Goal: Check status

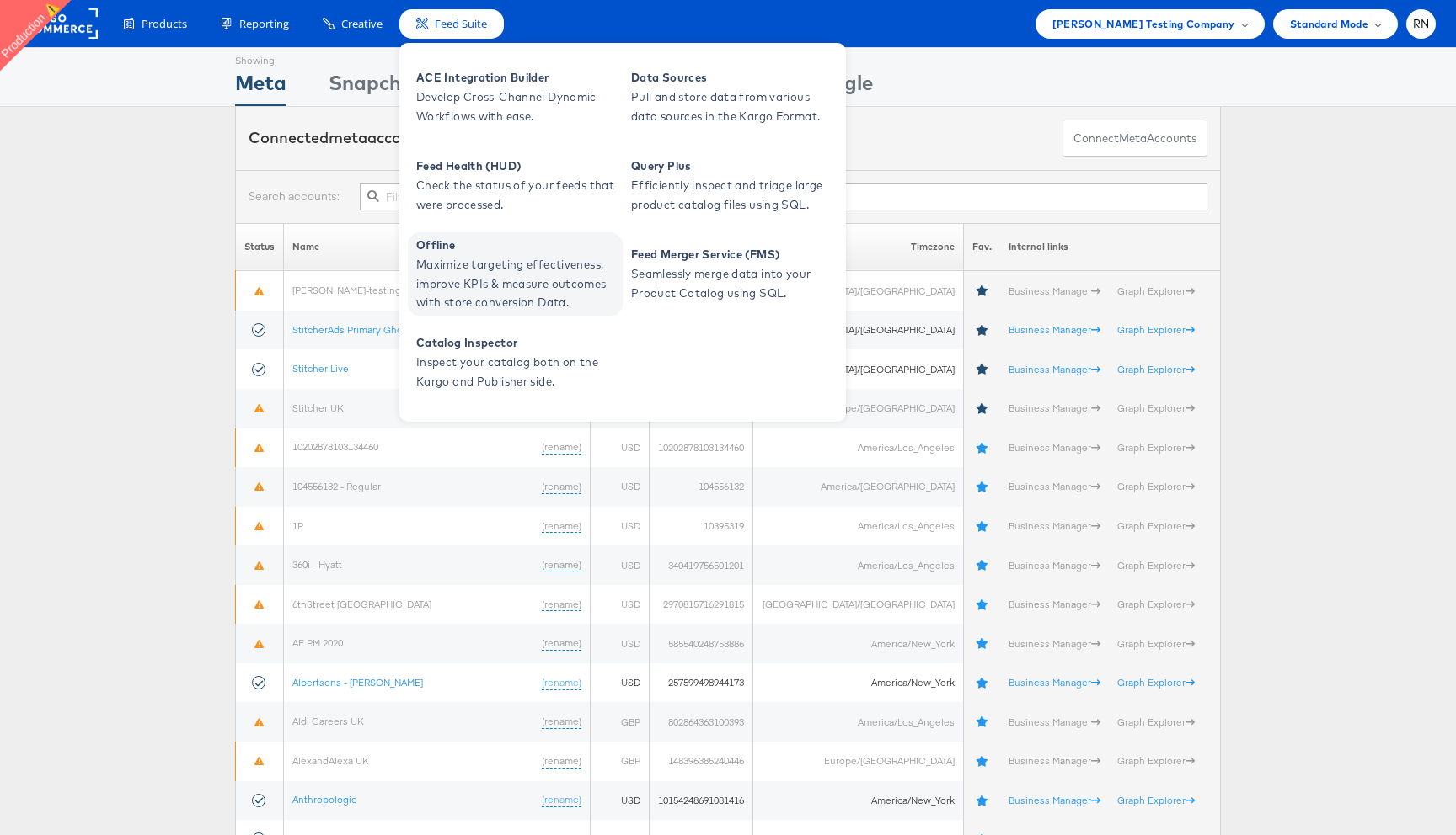
click at [511, 260] on span "Maximize targeting effectiveness, improve KPIs & measure outcomes with store co…" at bounding box center [517, 284] width 202 height 57
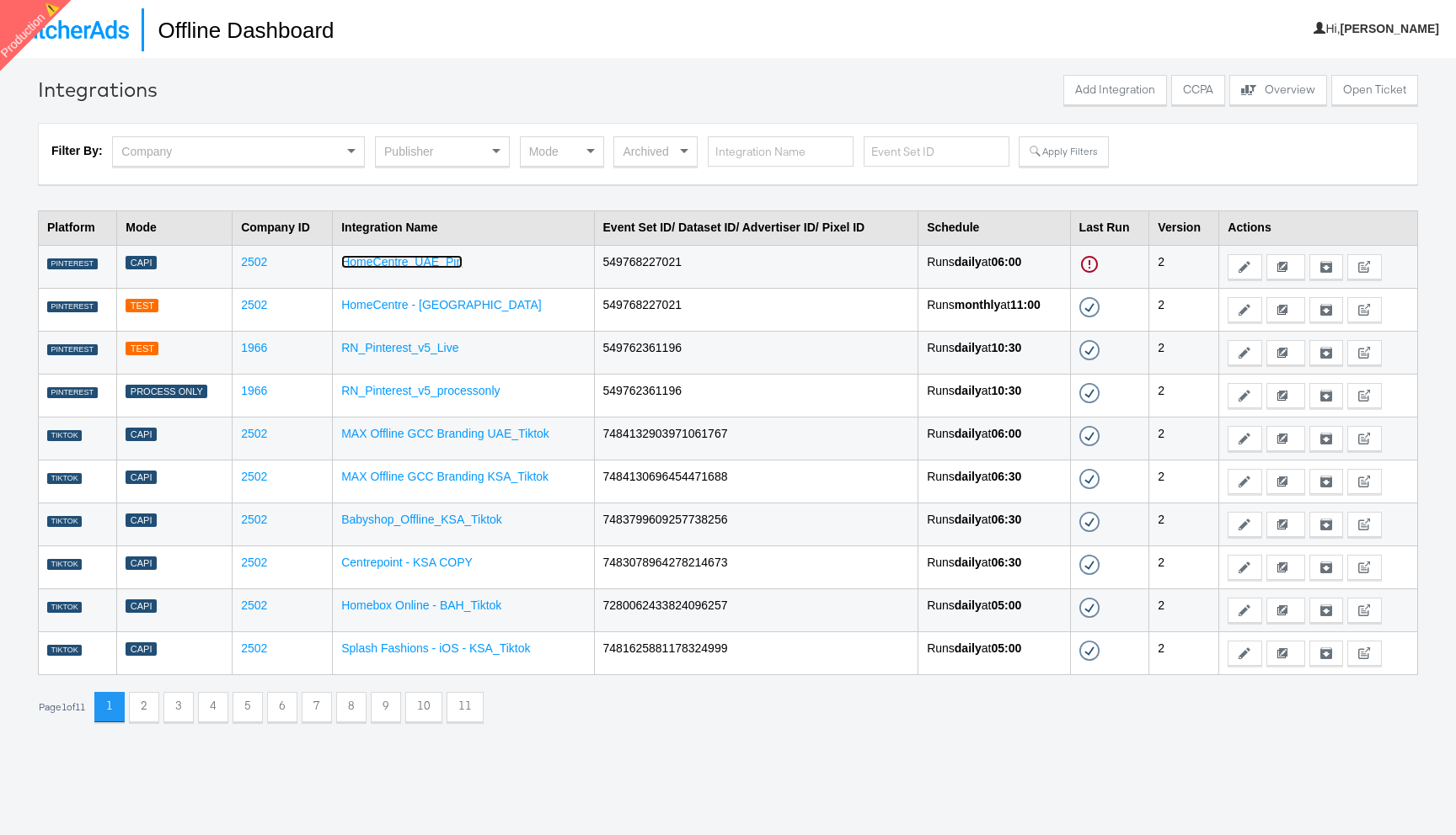
click at [409, 264] on link "HomeCentre_UAE_Pin" at bounding box center [401, 261] width 121 height 13
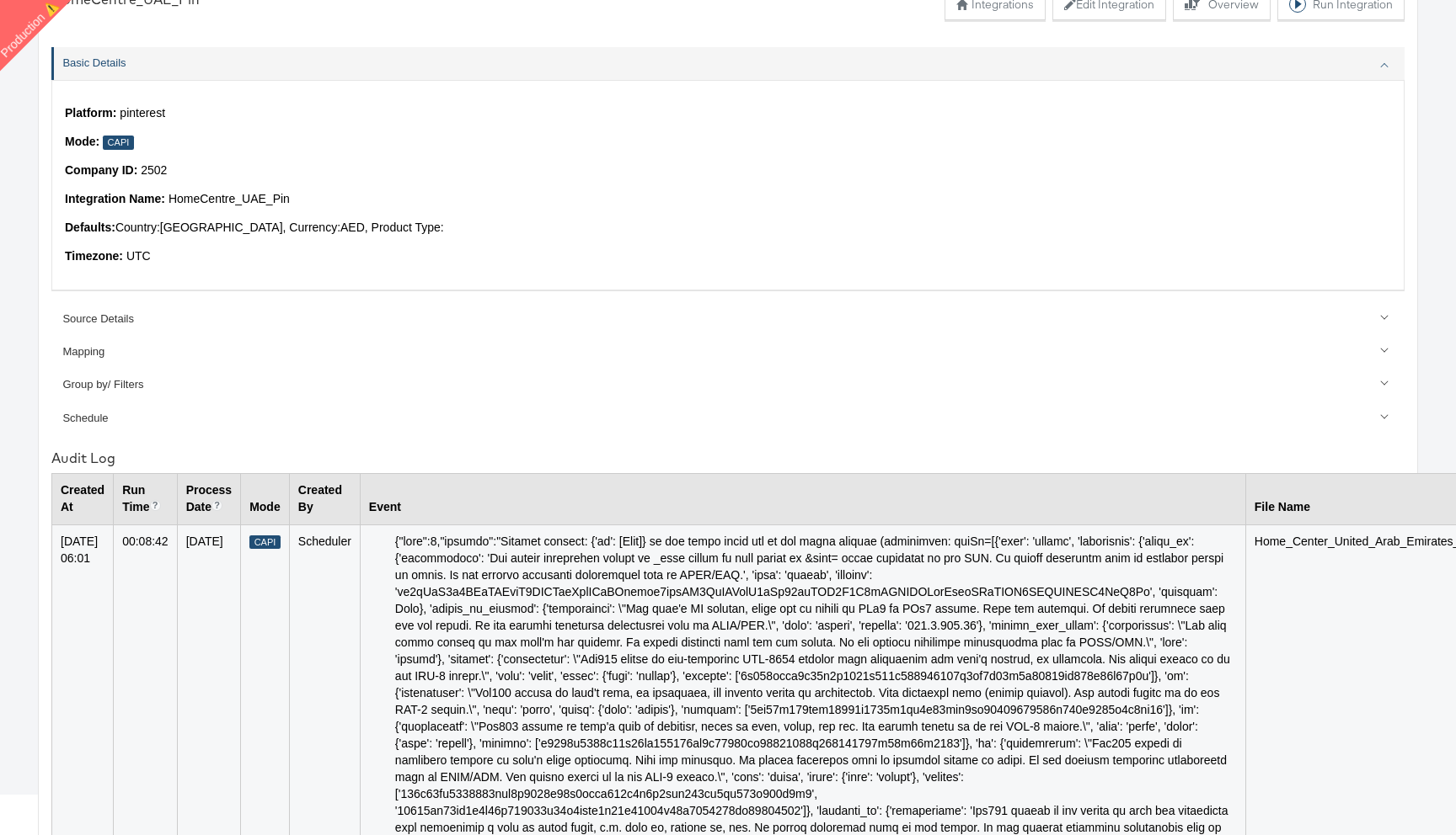
scroll to position [99, 0]
drag, startPoint x: 164, startPoint y: 226, endPoint x: 272, endPoint y: 227, distance: 108.0
click at [272, 248] on p "Defaults: Country: United Arab Emirates , Currency: AED , Product Type:" at bounding box center [728, 256] width 1326 height 17
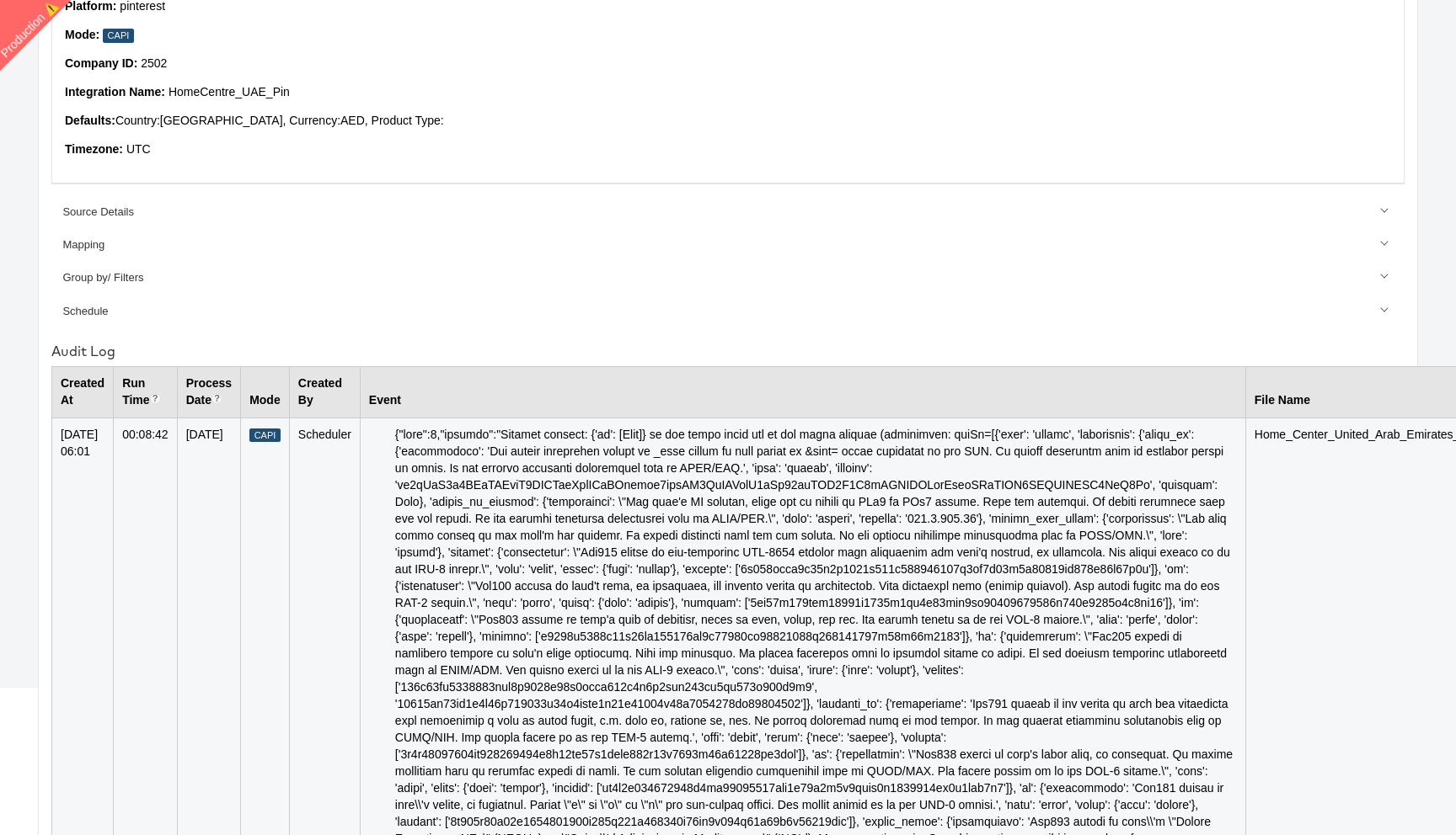
scroll to position [0, 0]
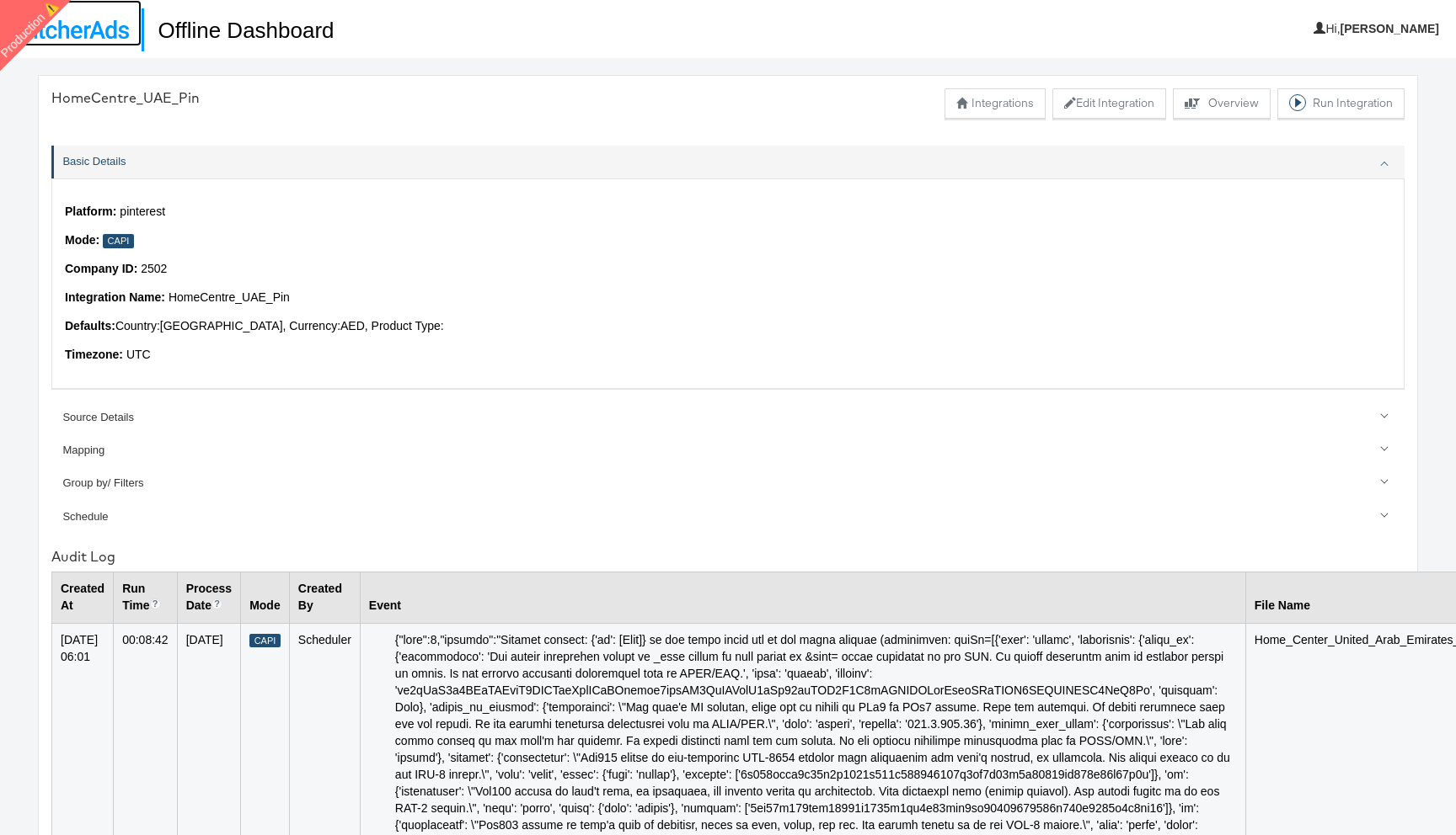
click at [103, 28] on img at bounding box center [71, 29] width 117 height 18
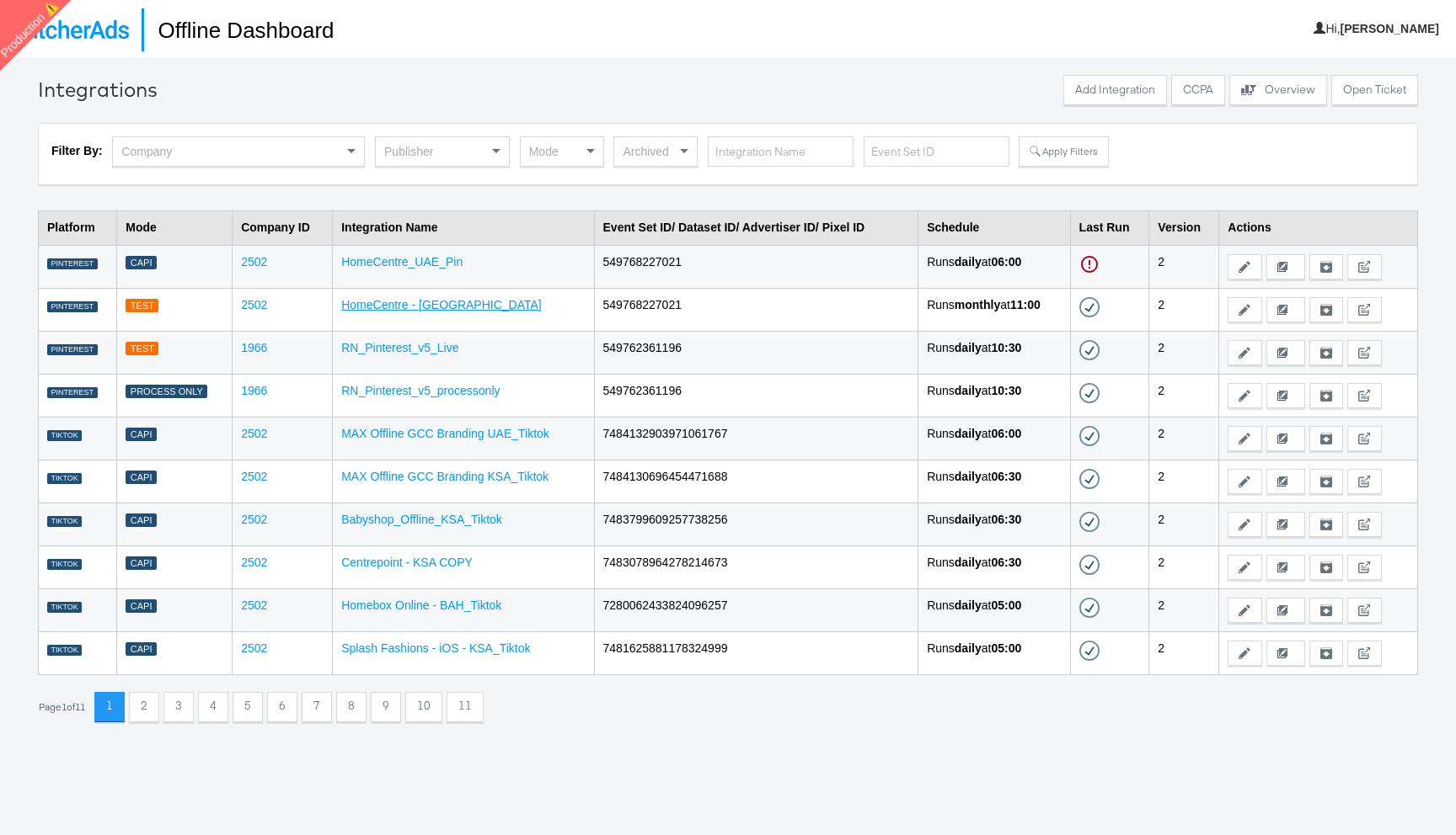
click at [434, 311] on link "HomeCentre - UAE_Oin_test" at bounding box center [441, 304] width 200 height 13
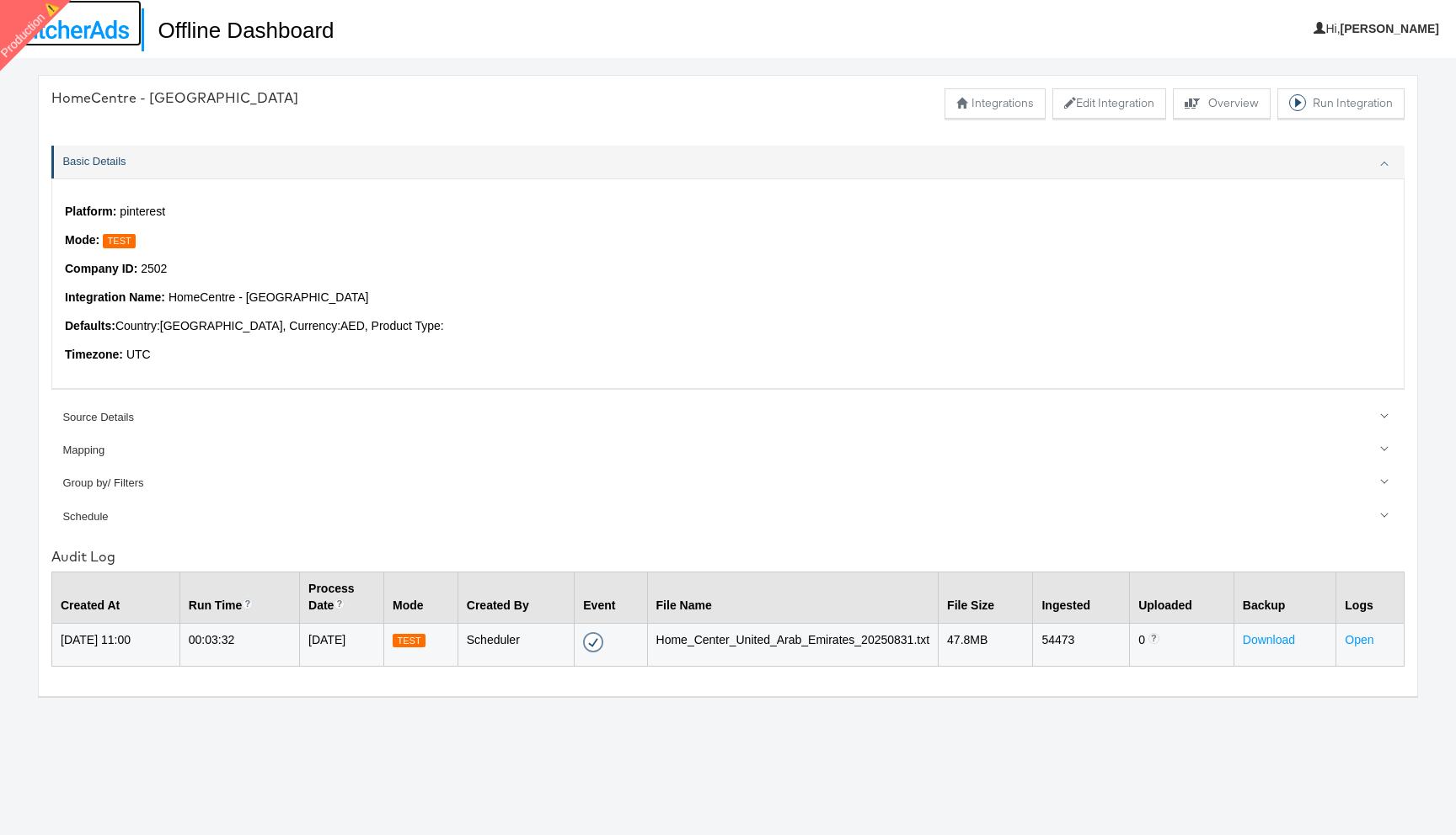
click at [99, 34] on img at bounding box center [71, 29] width 117 height 18
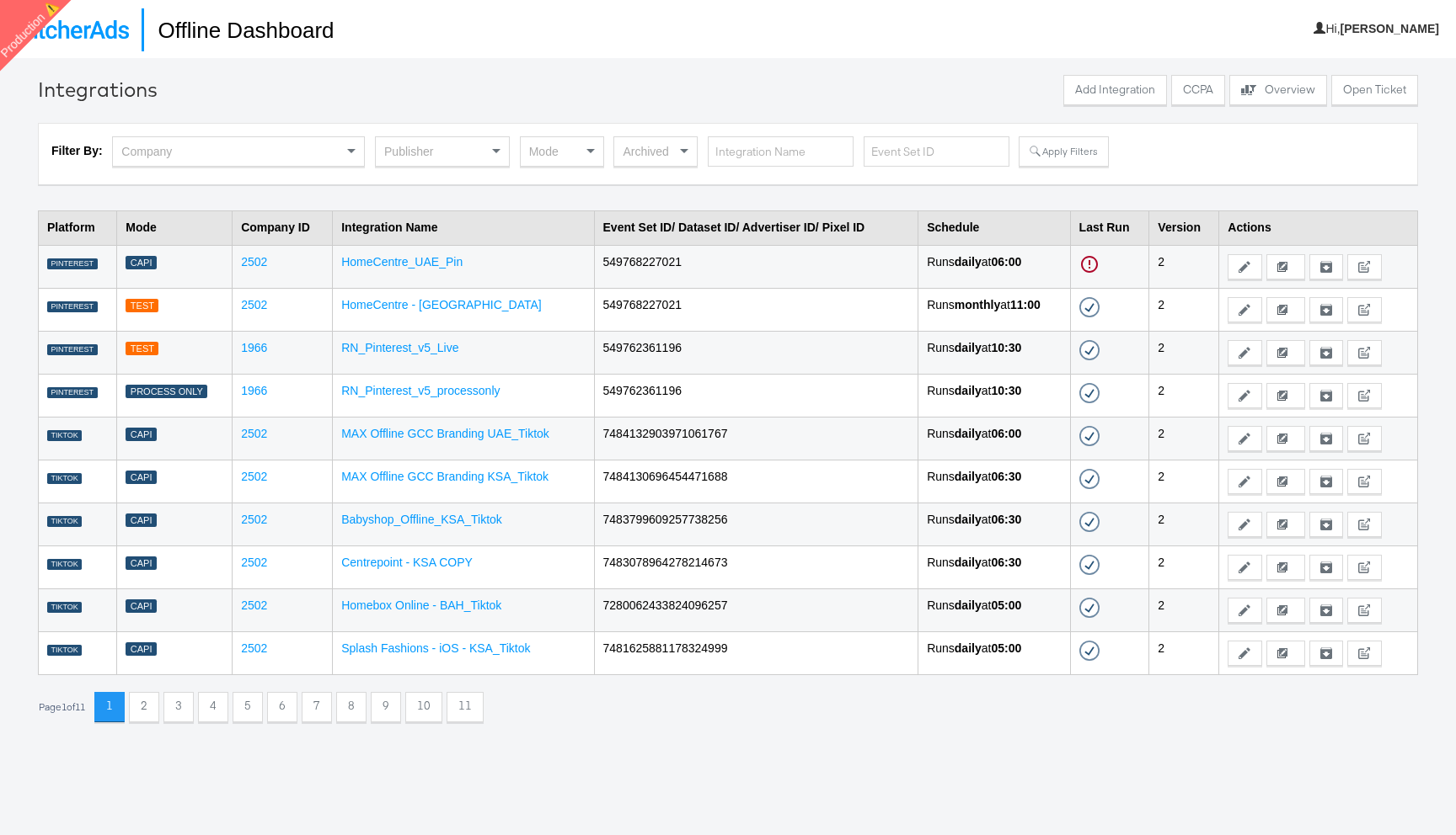
click at [439, 270] on td "HomeCentre_UAE_Pin" at bounding box center [463, 266] width 261 height 43
click at [434, 257] on link "HomeCentre_UAE_Pin" at bounding box center [401, 261] width 121 height 13
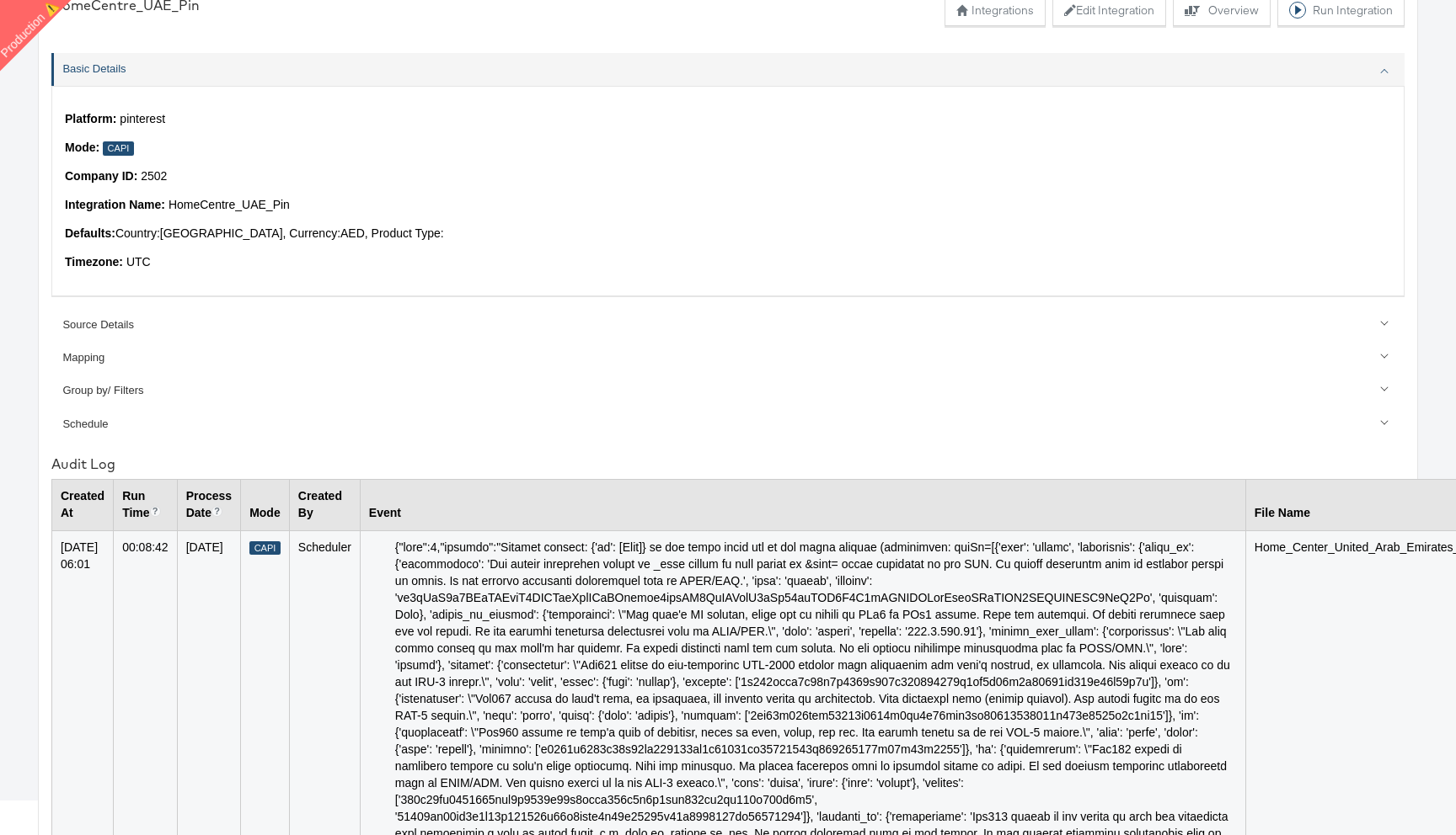
scroll to position [302, 0]
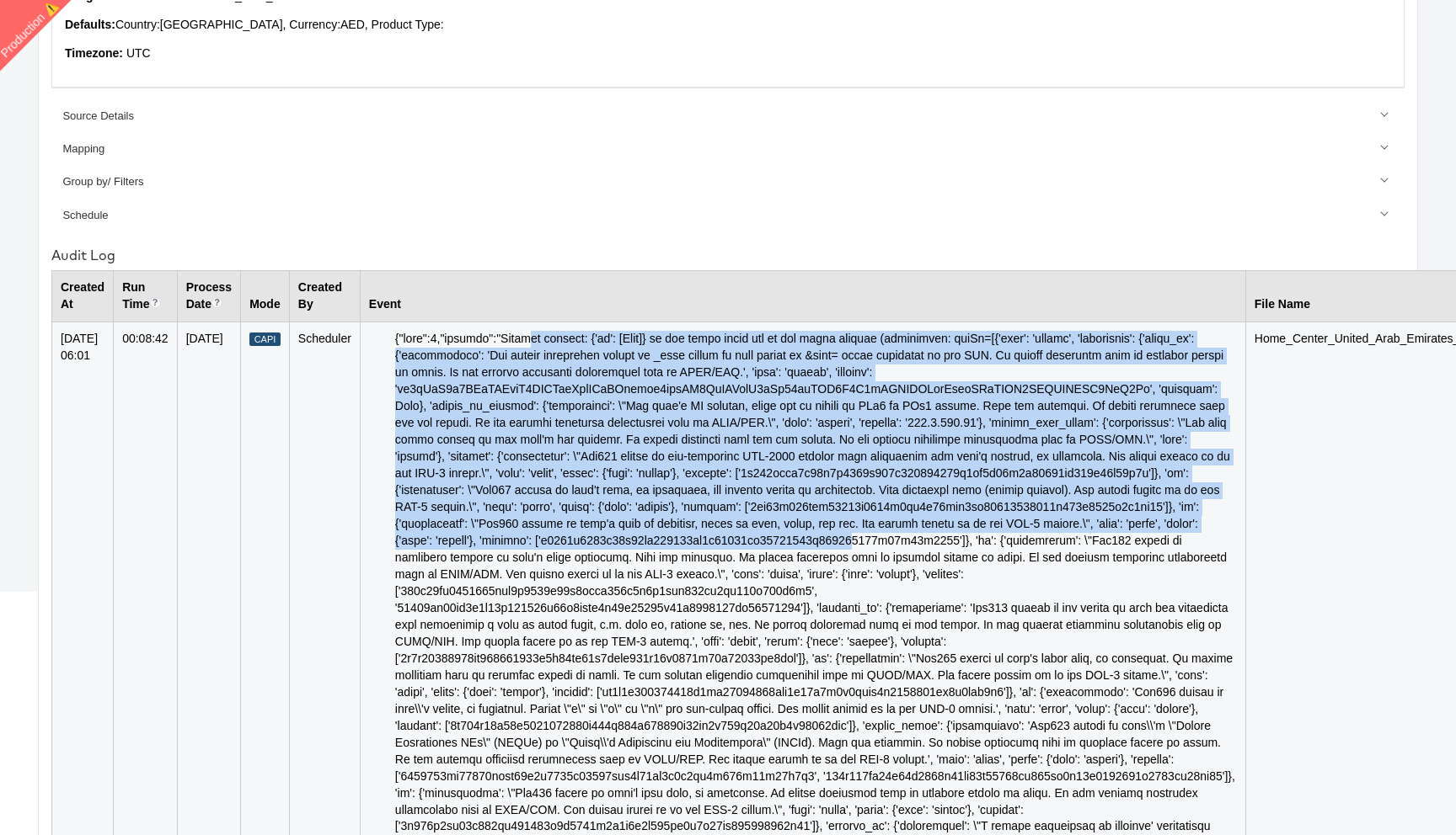
drag, startPoint x: 533, startPoint y: 342, endPoint x: 721, endPoint y: 566, distance: 292.4
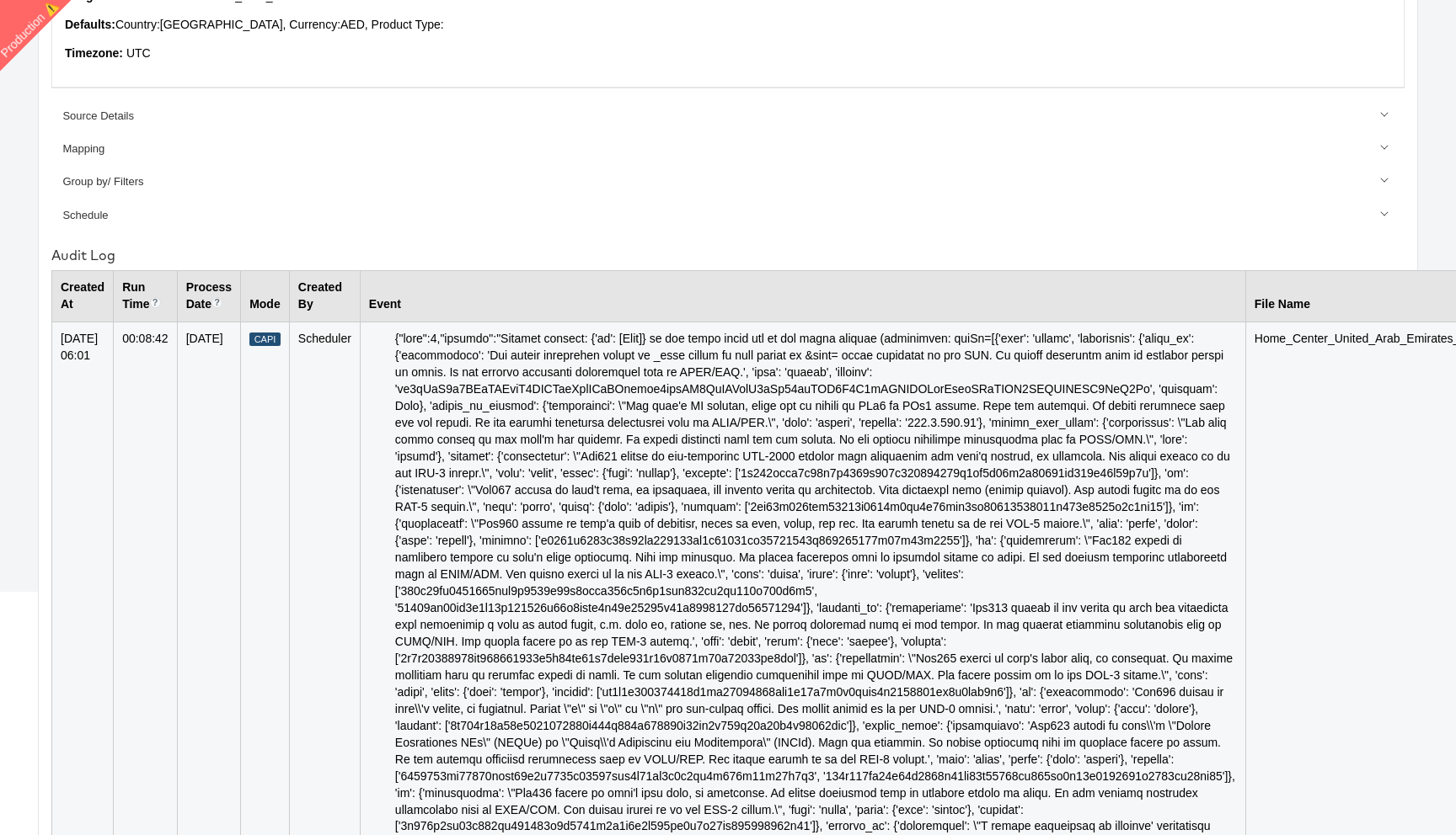
scroll to position [0, 0]
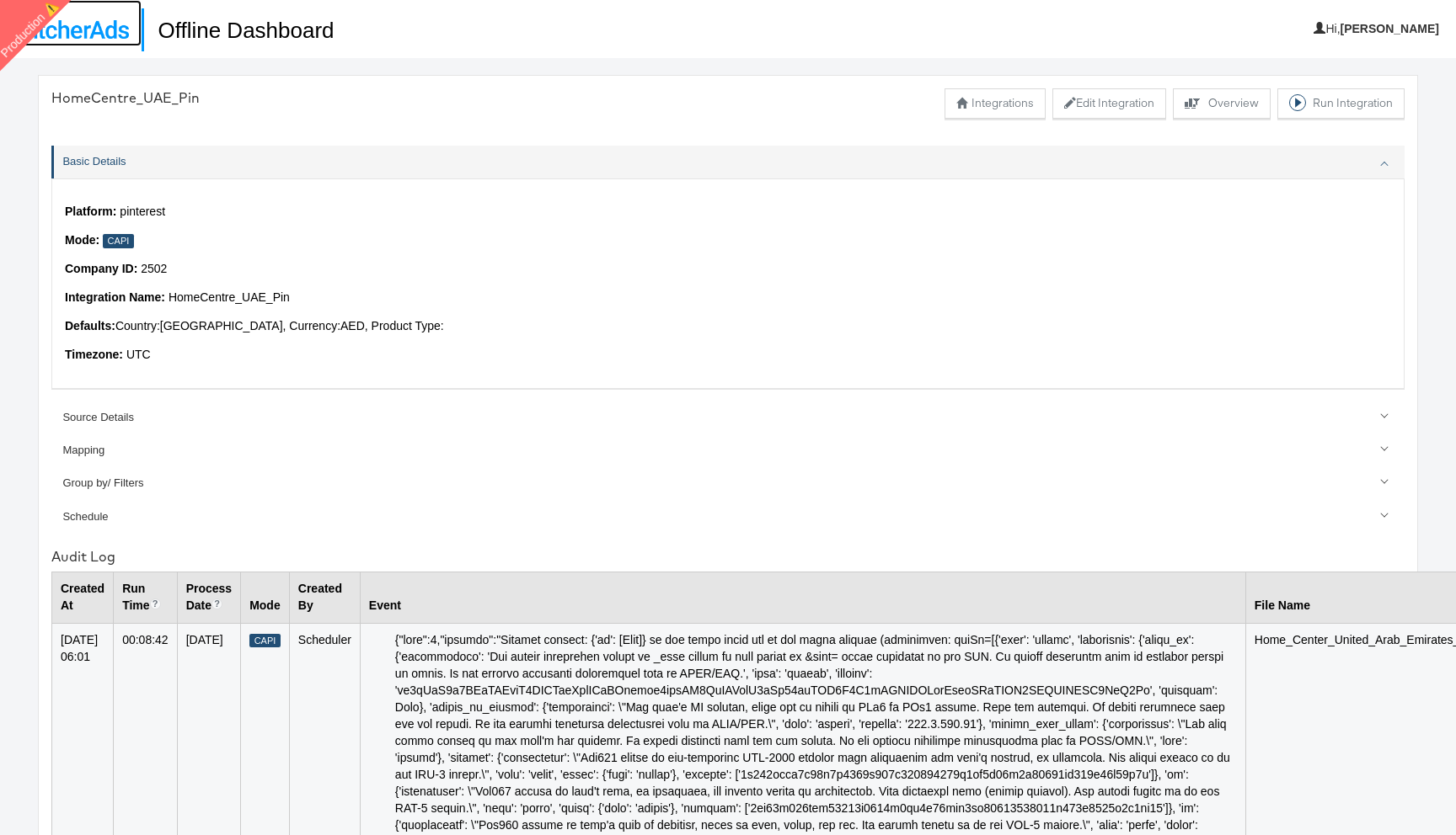
click at [101, 34] on img at bounding box center [71, 29] width 117 height 18
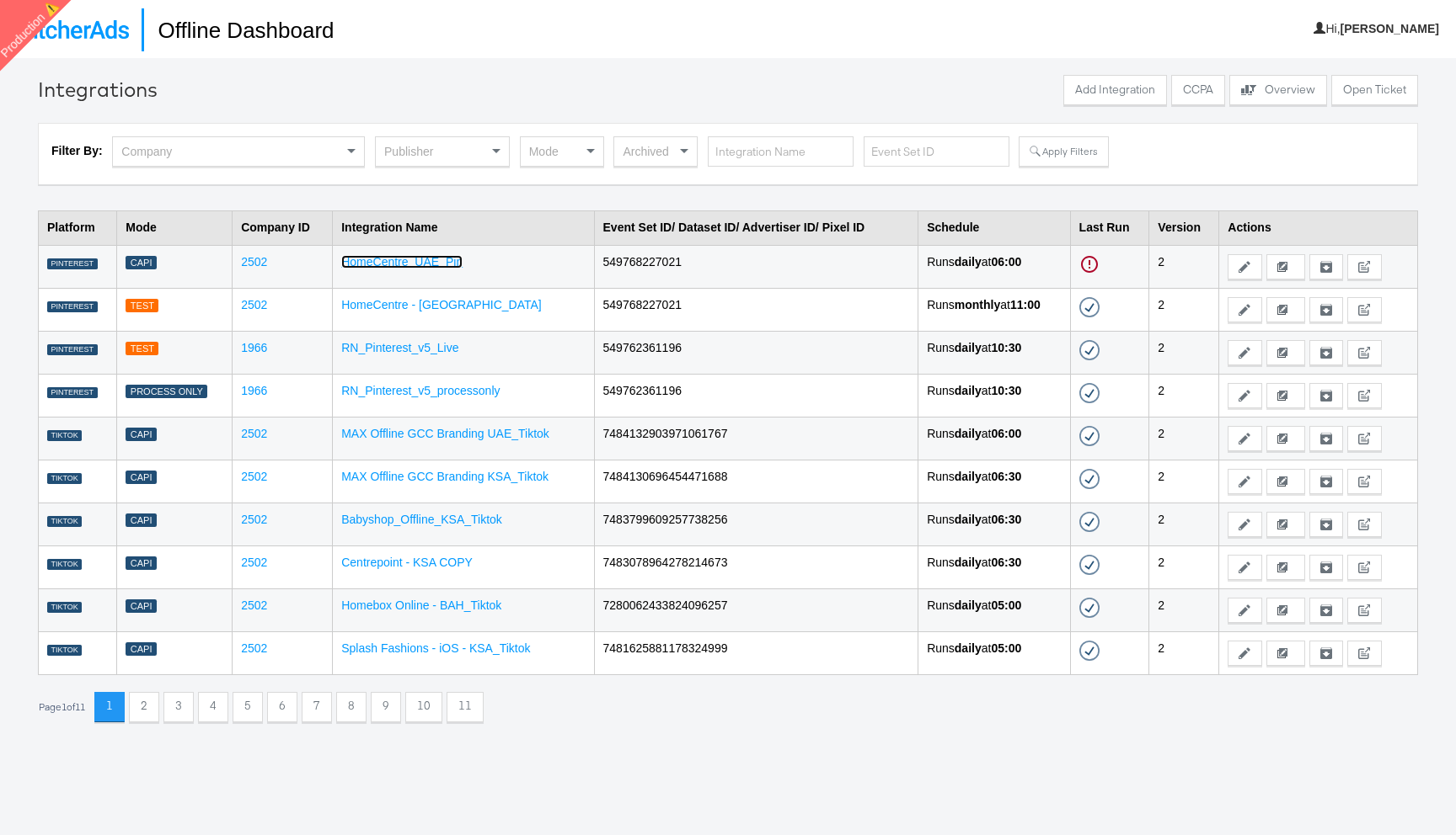
click at [439, 264] on link "HomeCentre_UAE_Pin" at bounding box center [401, 261] width 121 height 13
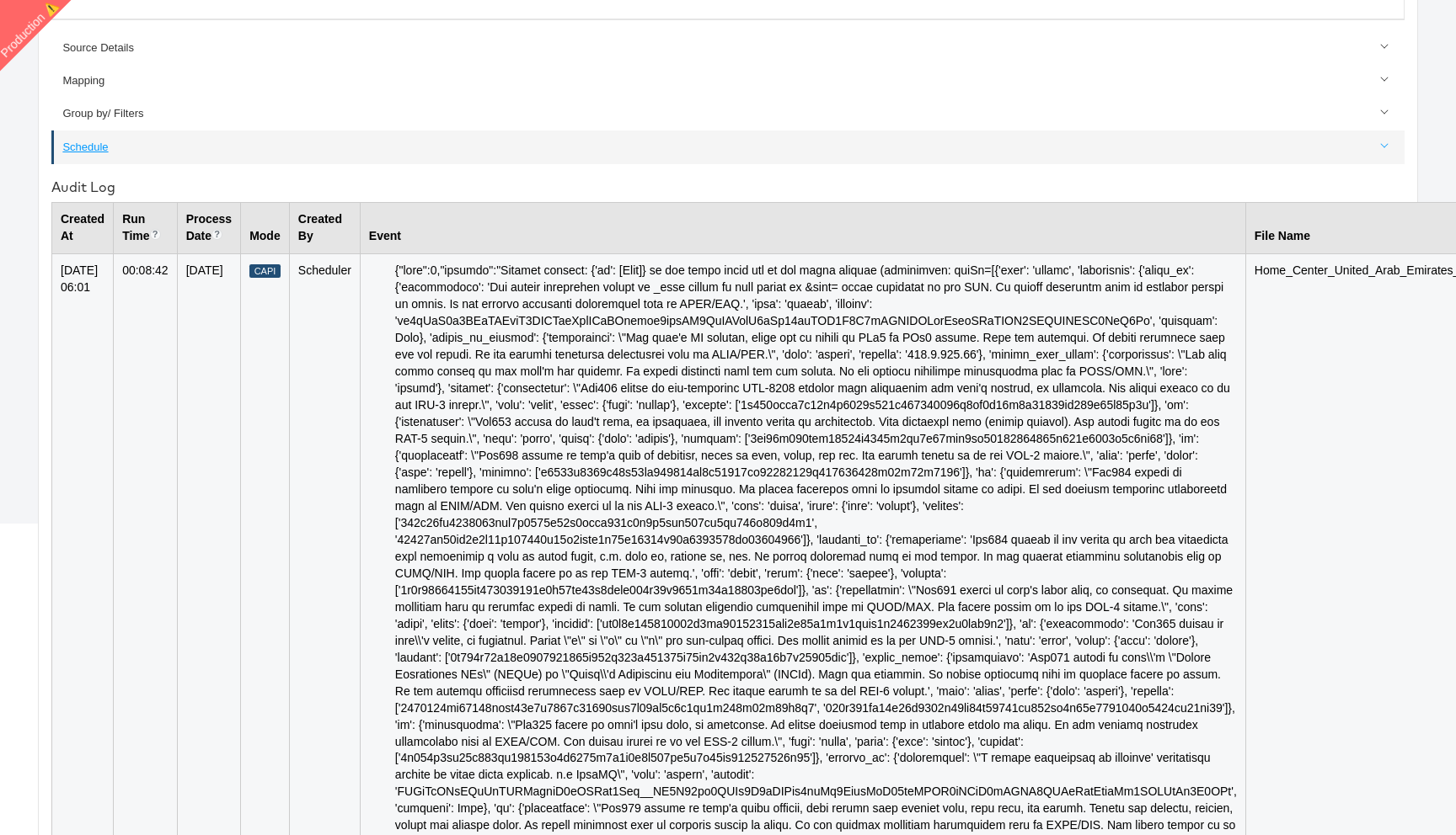
scroll to position [423, 0]
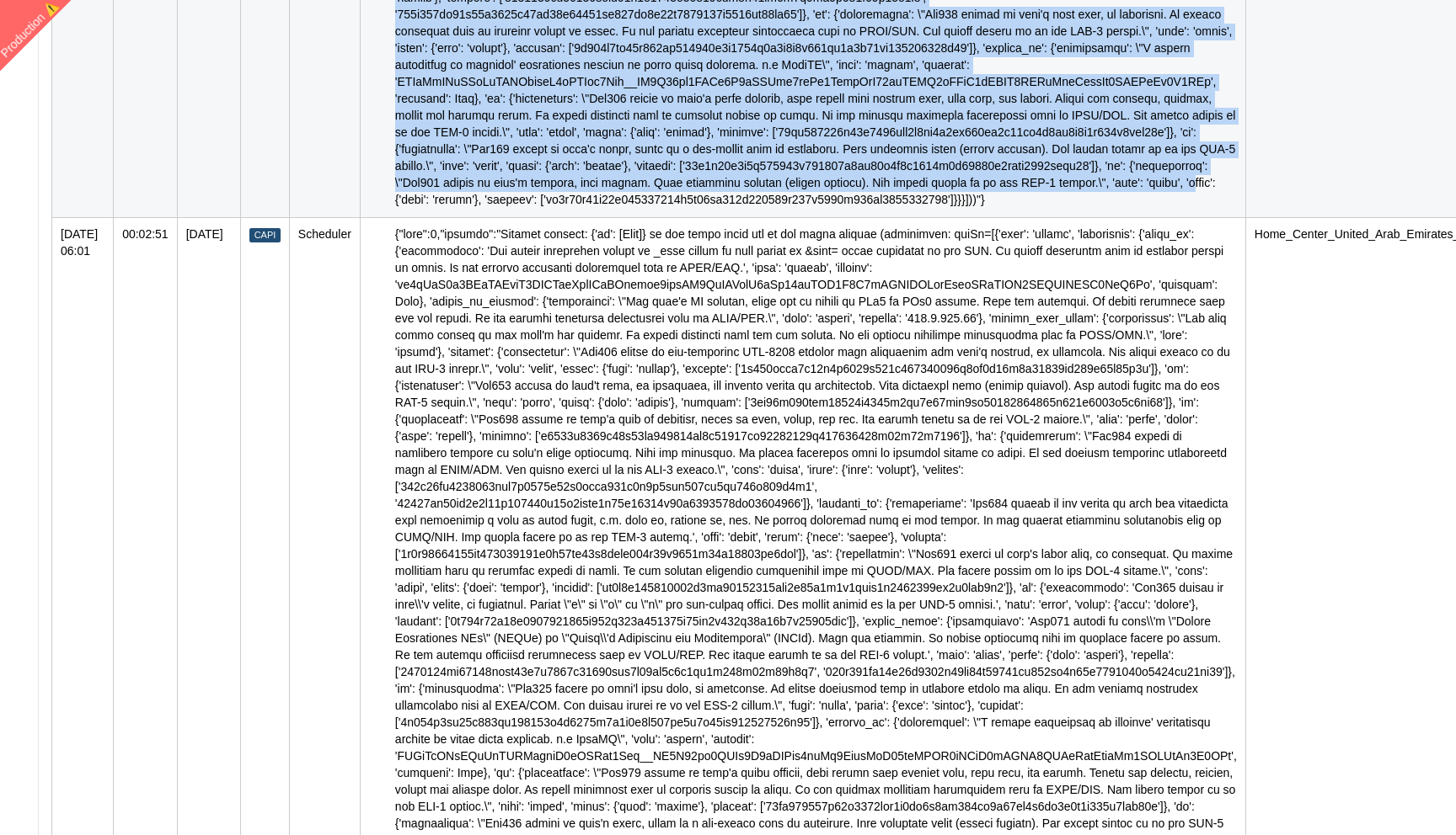
drag, startPoint x: 385, startPoint y: 217, endPoint x: 882, endPoint y: 317, distance: 507.0
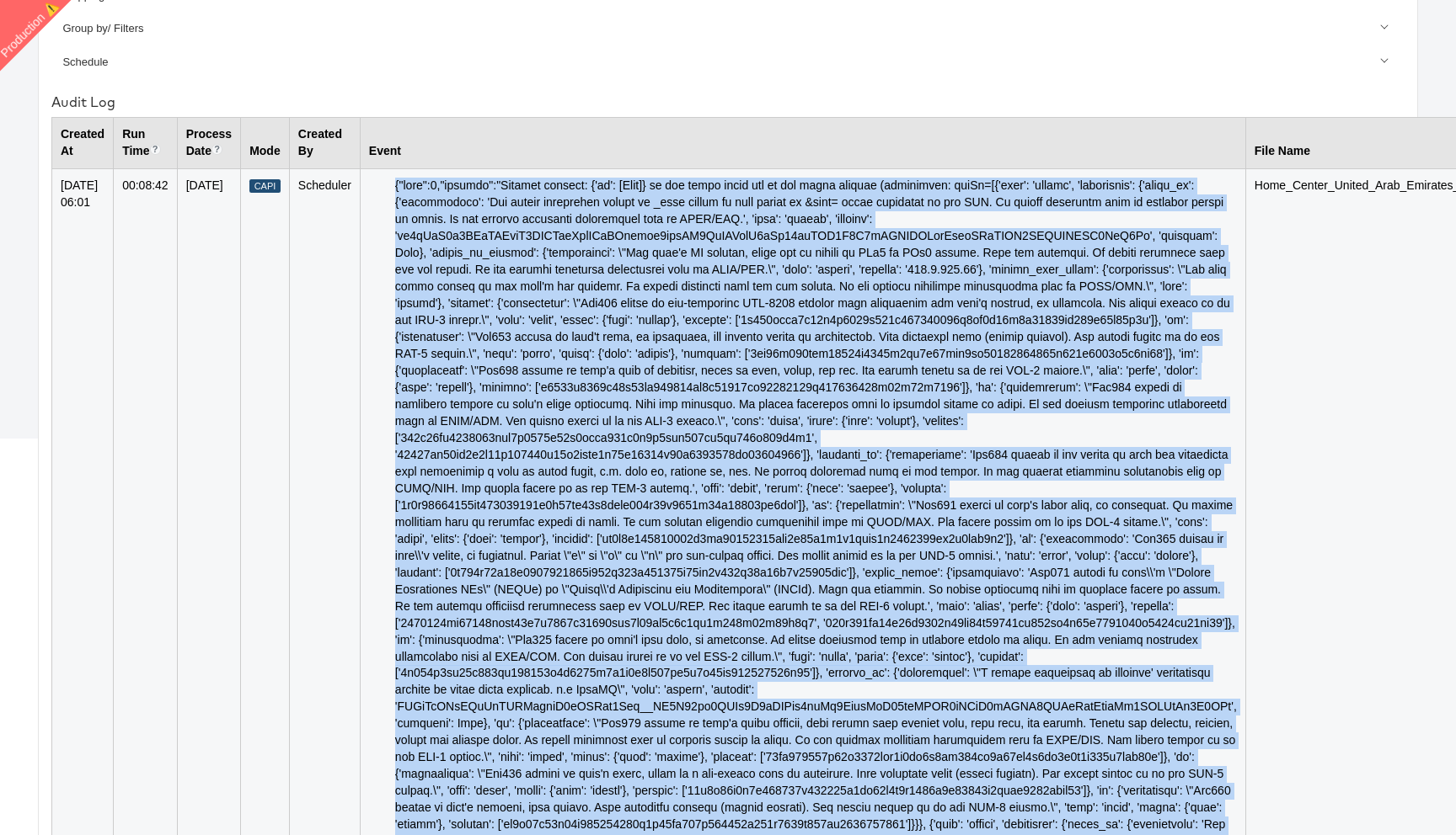
scroll to position [411, 0]
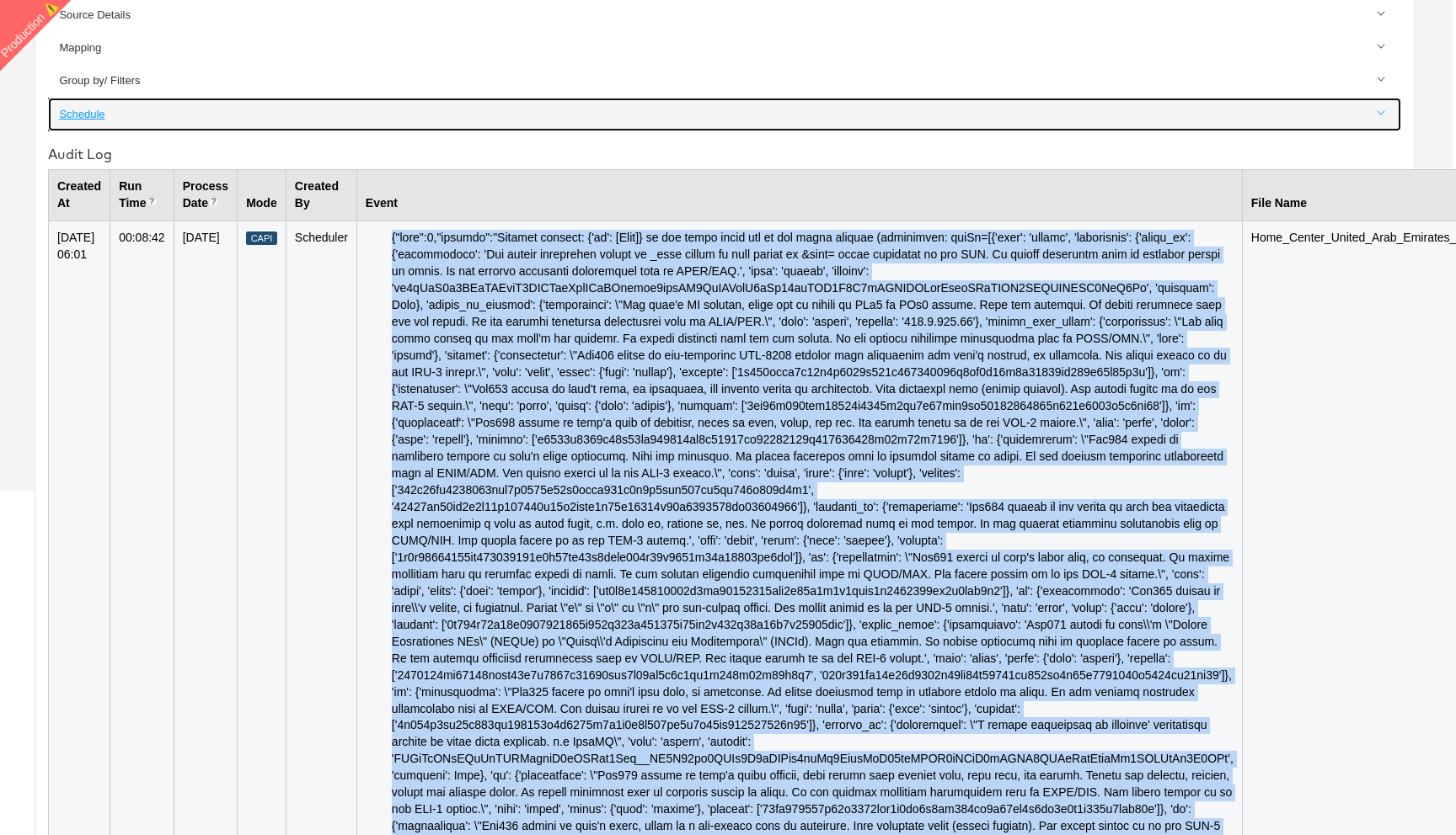
click at [756, 126] on link "Schedule" at bounding box center [724, 114] width 1353 height 33
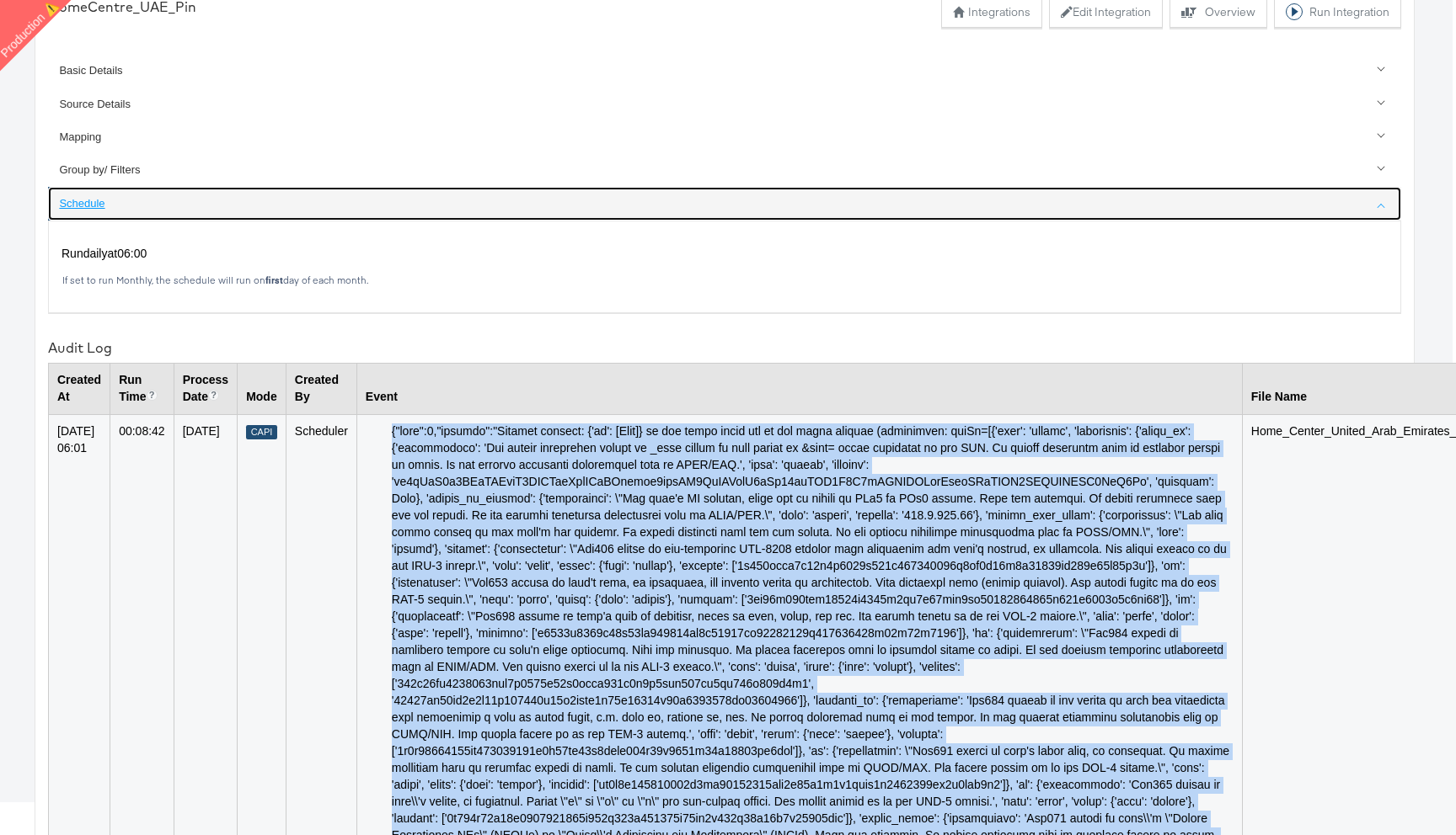
scroll to position [0, 3]
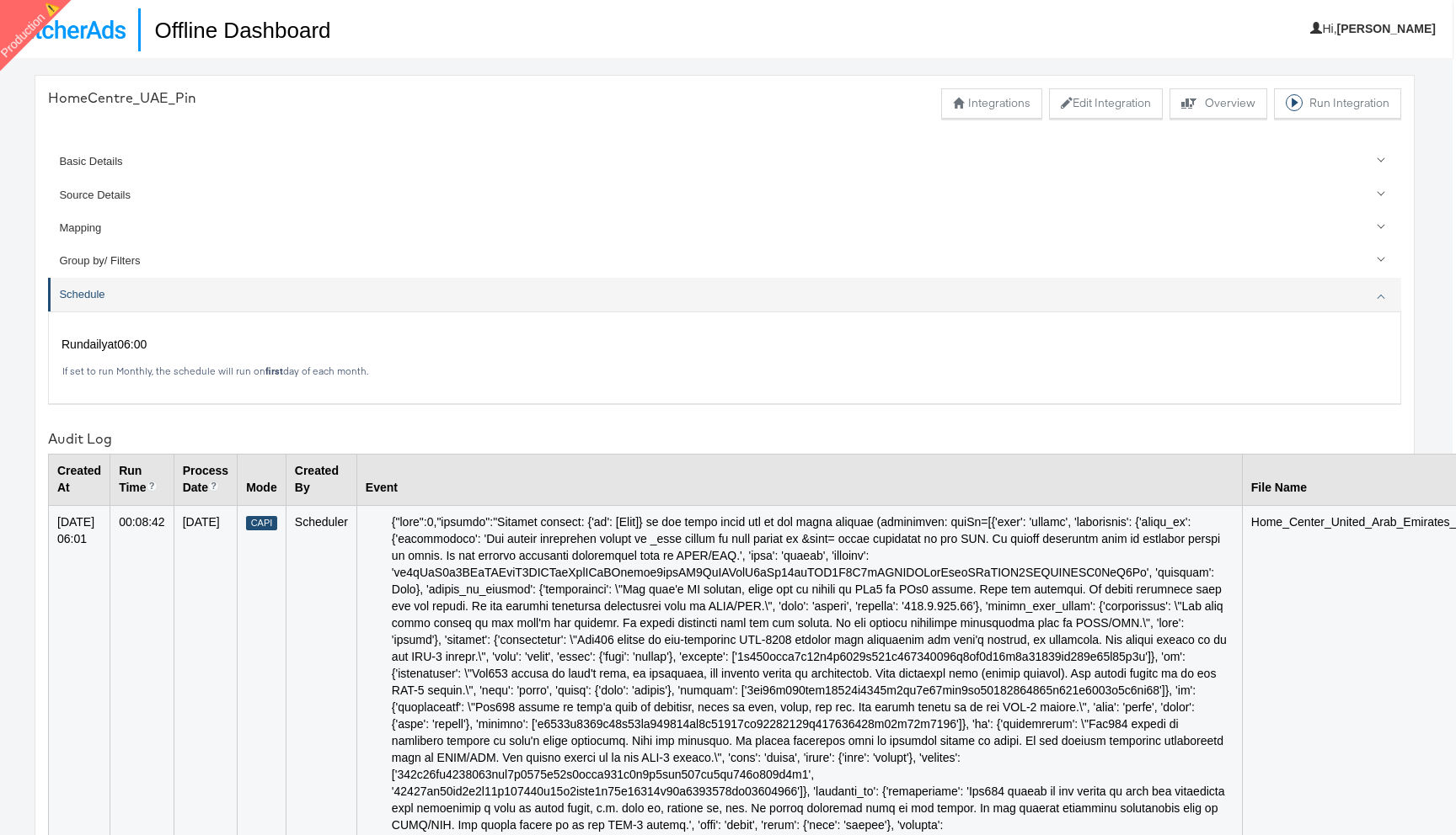
click at [663, 431] on div "Audit Log" at bounding box center [724, 439] width 1353 height 19
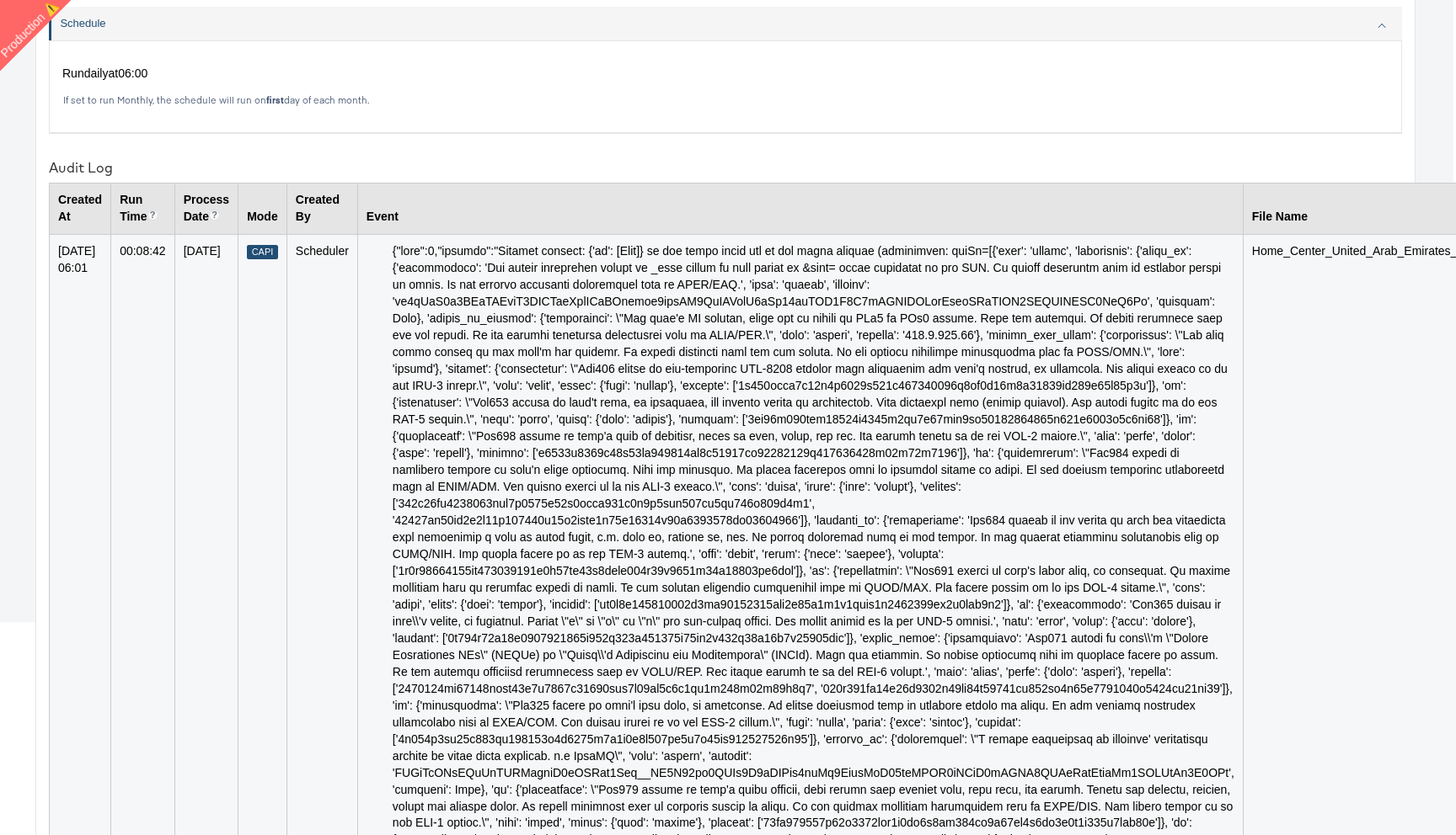
scroll to position [282, 3]
